Goal: Transaction & Acquisition: Purchase product/service

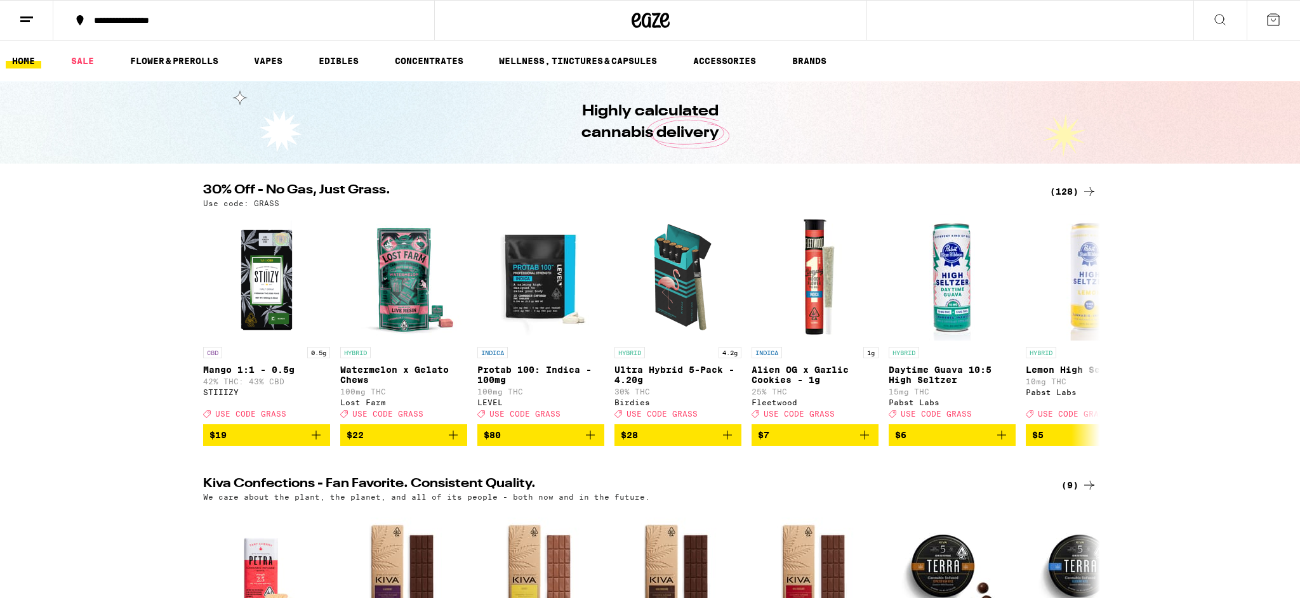
click at [1210, 24] on button at bounding box center [1219, 21] width 53 height 40
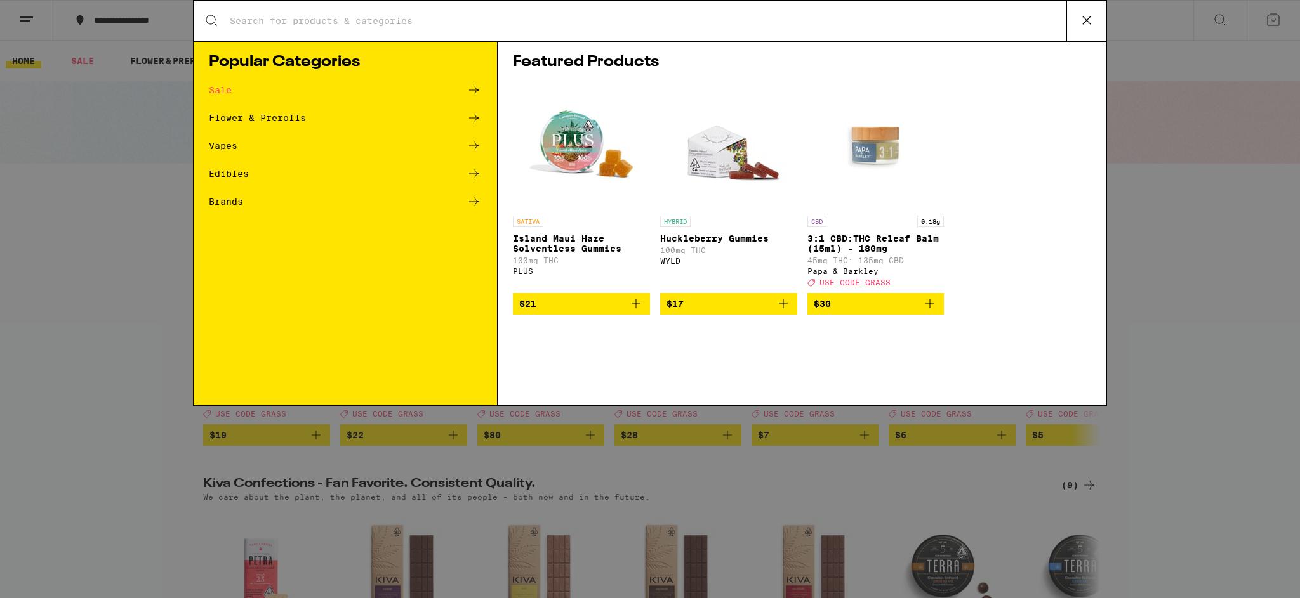
click at [443, 15] on input "Search for Products" at bounding box center [647, 20] width 837 height 11
type input "garlic starship"
